Goal: Transaction & Acquisition: Purchase product/service

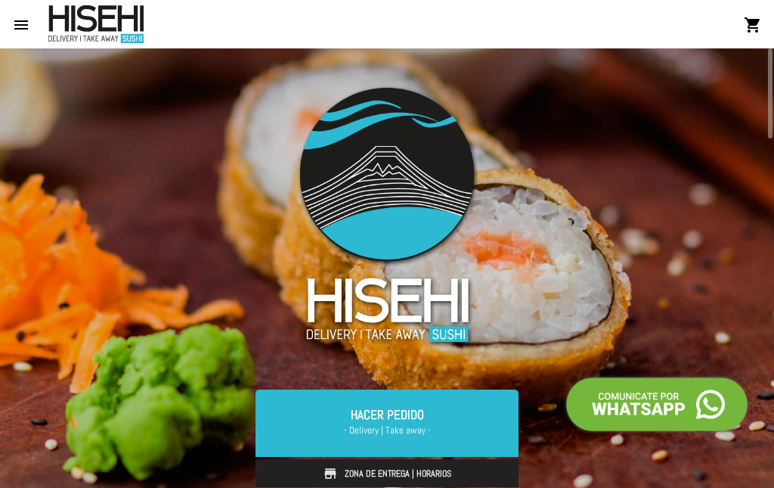
scroll to position [151, 0]
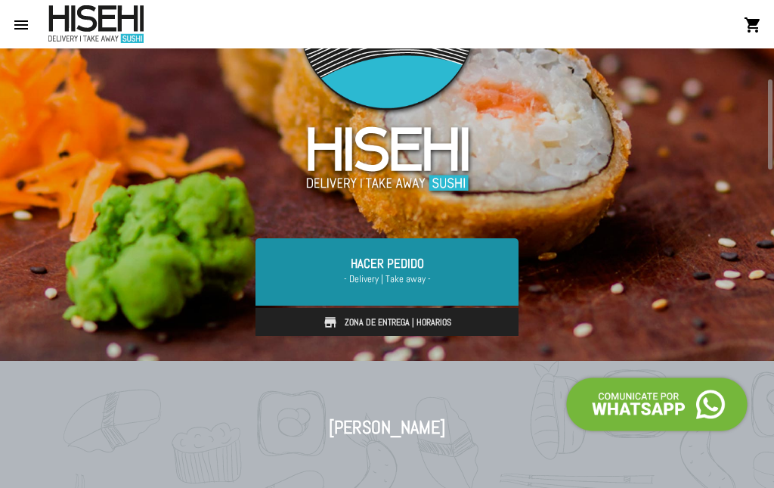
click at [417, 274] on span "- Delivery | Take away -" at bounding box center [387, 278] width 227 height 15
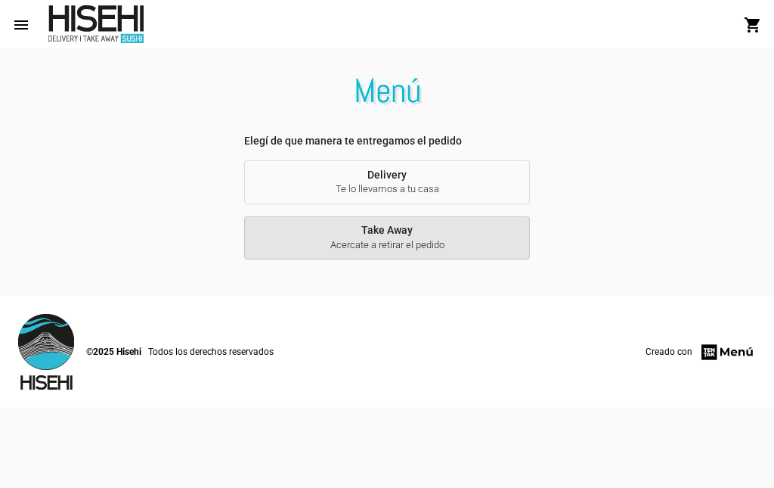
click at [380, 231] on span "Take Away Acercate a retirar el pedido" at bounding box center [387, 238] width 262 height 28
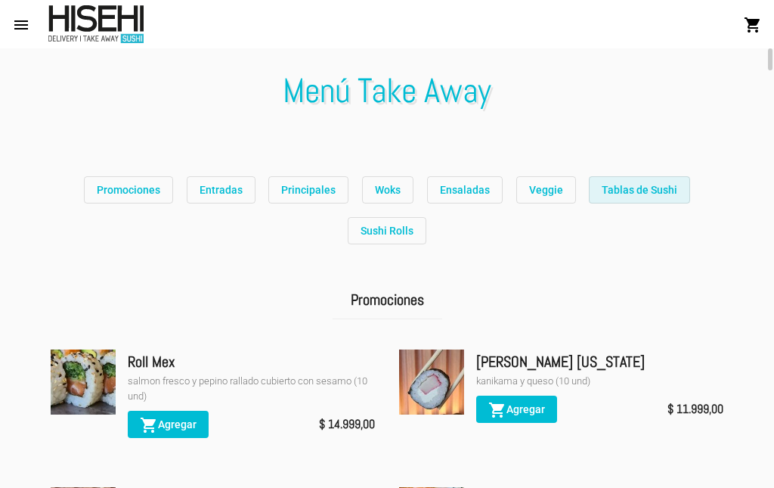
click at [629, 192] on span "Tablas de Sushi" at bounding box center [640, 190] width 76 height 12
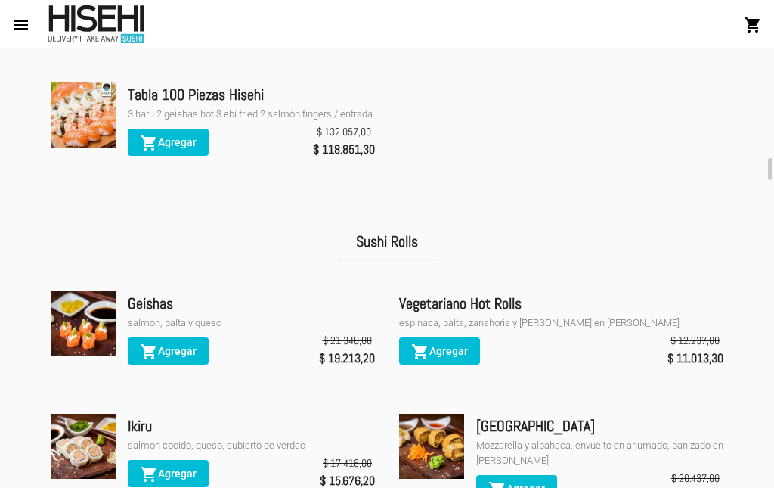
scroll to position [5336, 0]
click at [179, 345] on span "shopping_cart Agregar" at bounding box center [168, 351] width 57 height 12
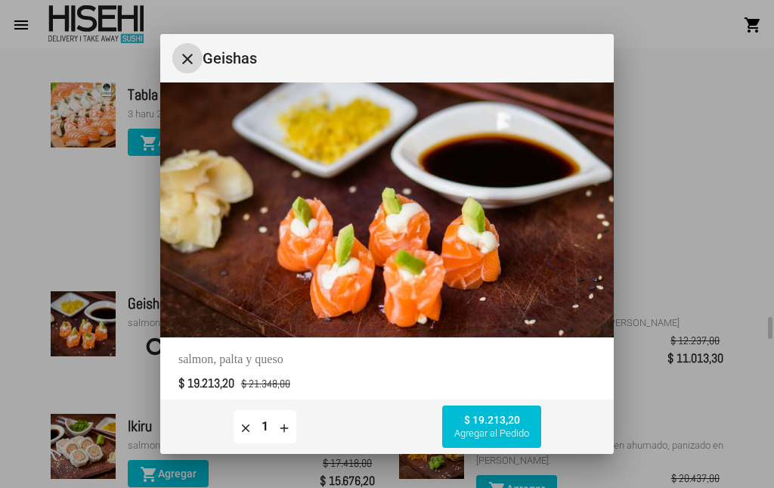
click at [247, 429] on mat-icon "clear" at bounding box center [246, 427] width 14 height 14
click at [187, 59] on mat-icon "close" at bounding box center [187, 59] width 18 height 18
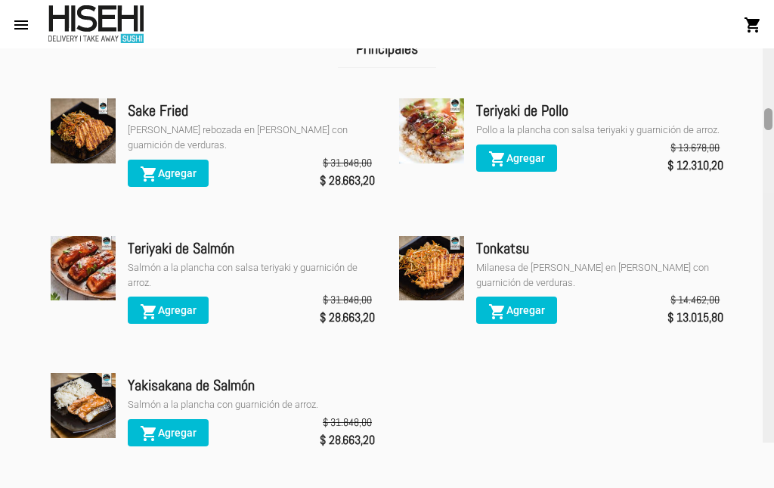
scroll to position [2089, 0]
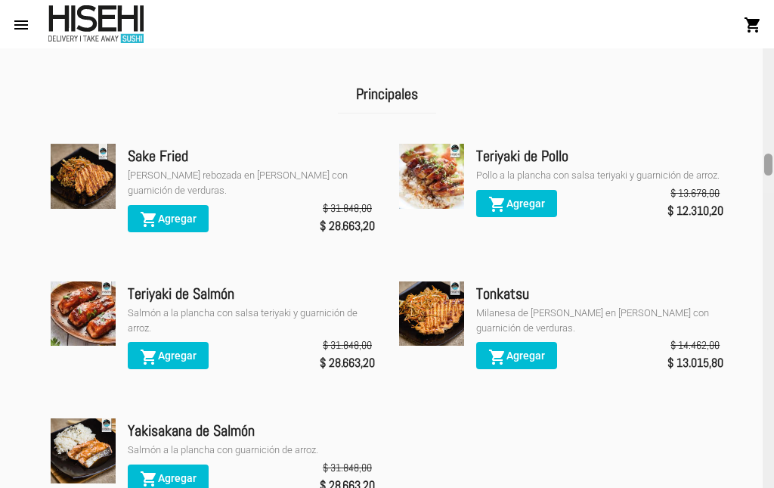
click at [773, 164] on div at bounding box center [768, 267] width 11 height 439
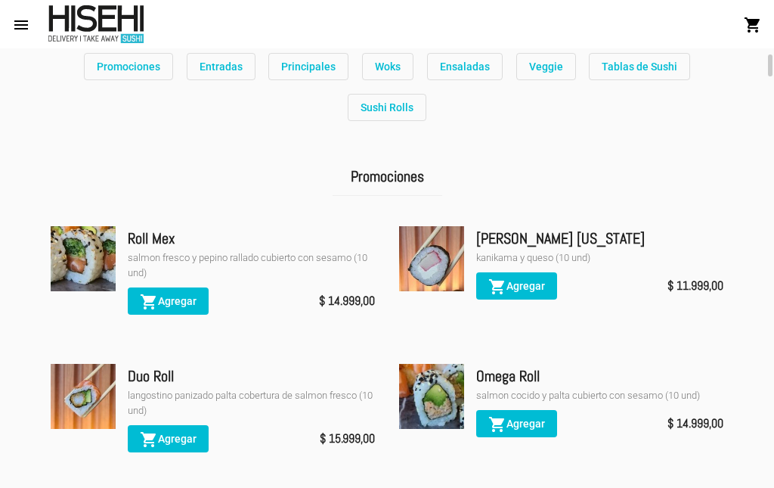
scroll to position [0, 0]
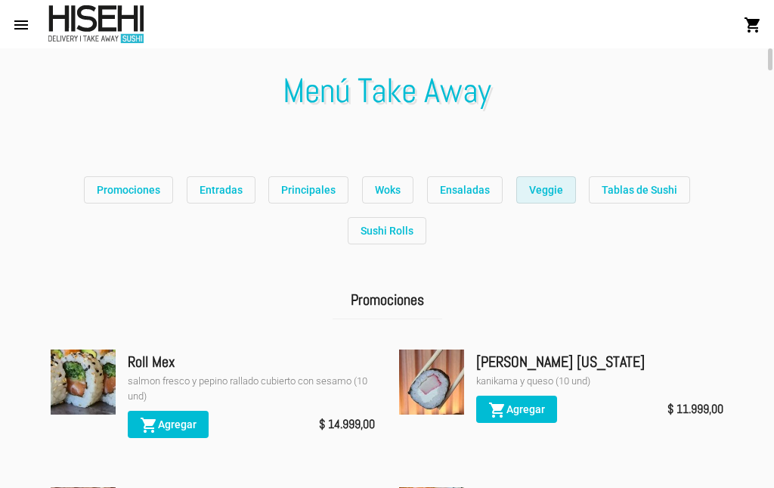
click at [549, 201] on button "Veggie" at bounding box center [546, 189] width 60 height 27
click at [413, 229] on span "Sushi Rolls" at bounding box center [387, 231] width 53 height 12
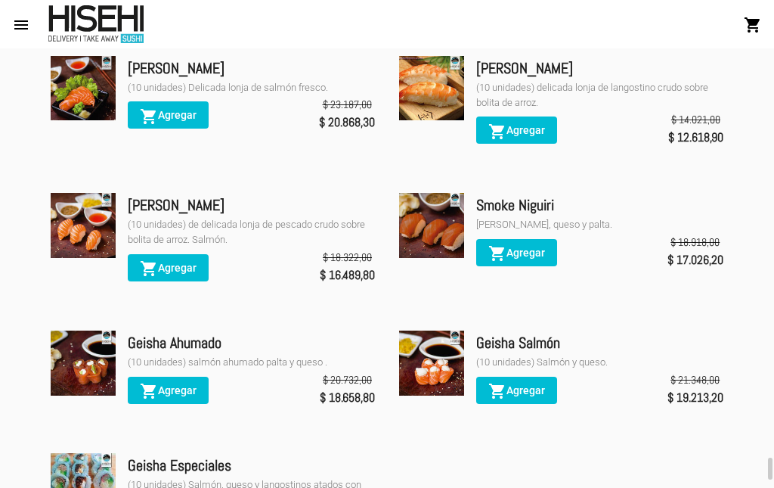
scroll to position [8289, 0]
